Goal: Find specific page/section: Find specific page/section

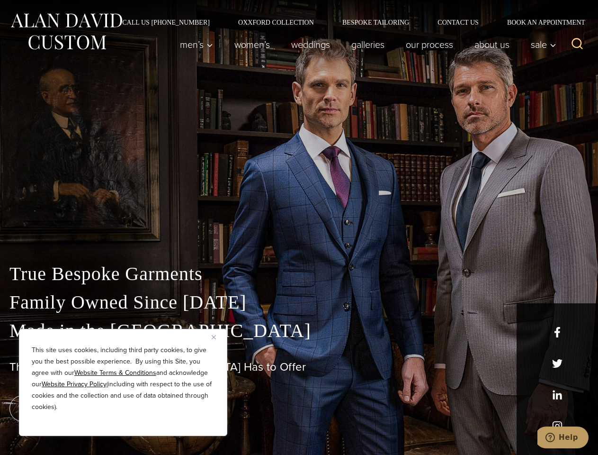
click at [299, 227] on div "True Bespoke Garments Family Owned Since [DATE] Made in [GEOGRAPHIC_DATA] The B…" at bounding box center [299, 333] width 598 height 242
click at [217, 337] on button "Close" at bounding box center [217, 336] width 11 height 11
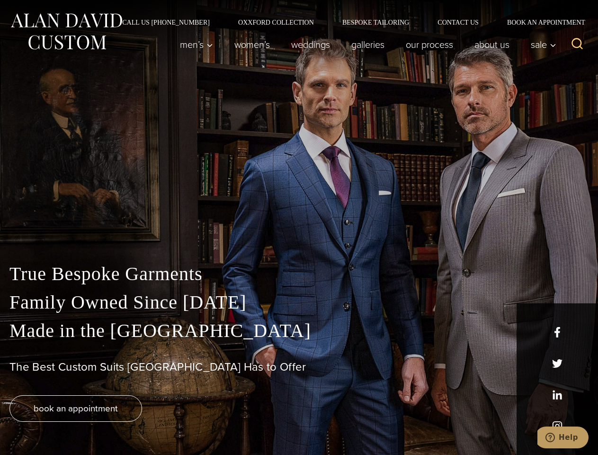
click at [123, 423] on div "True Bespoke Garments Family Owned Since [DATE] Made in [GEOGRAPHIC_DATA] The B…" at bounding box center [299, 356] width 598 height 195
click at [577, 45] on icon "Search" at bounding box center [578, 44] width 14 height 14
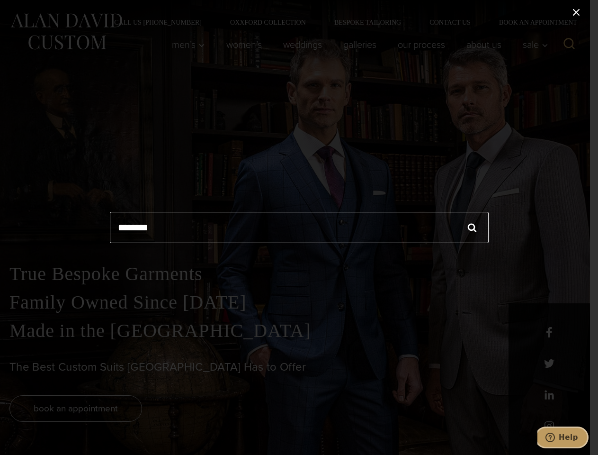
click at [555, 437] on icon "Help" at bounding box center [549, 436] width 9 height 9
